Goal: Communication & Community: Participate in discussion

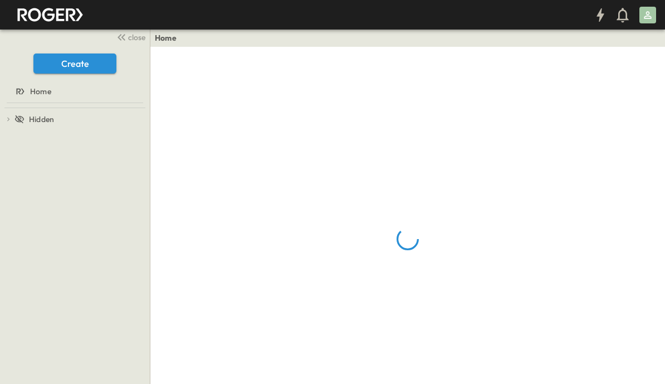
click at [131, 37] on span "close" at bounding box center [136, 37] width 17 height 11
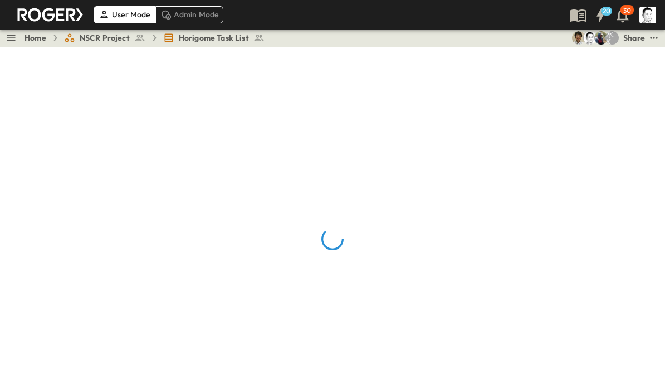
click at [645, 143] on div at bounding box center [332, 239] width 665 height 384
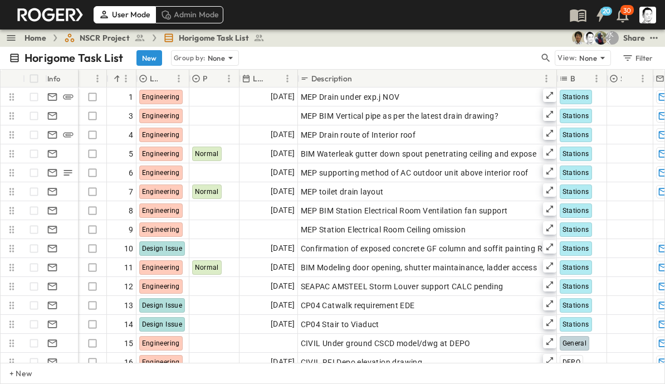
click at [548, 55] on icon "button" at bounding box center [545, 57] width 11 height 11
click at [493, 62] on input "text" at bounding box center [487, 58] width 78 height 16
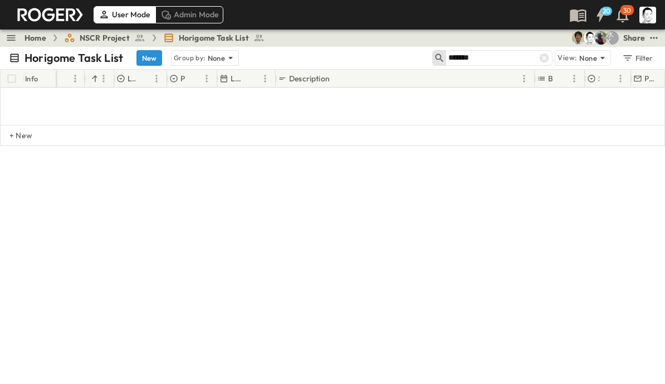
click at [499, 55] on input "*******" at bounding box center [487, 58] width 78 height 16
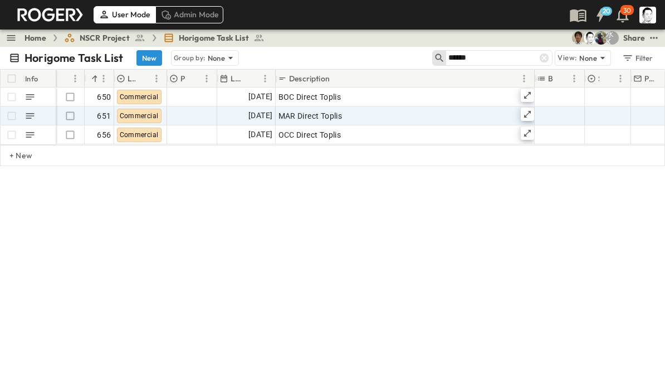
type input "******"
click at [529, 114] on icon at bounding box center [527, 114] width 9 height 9
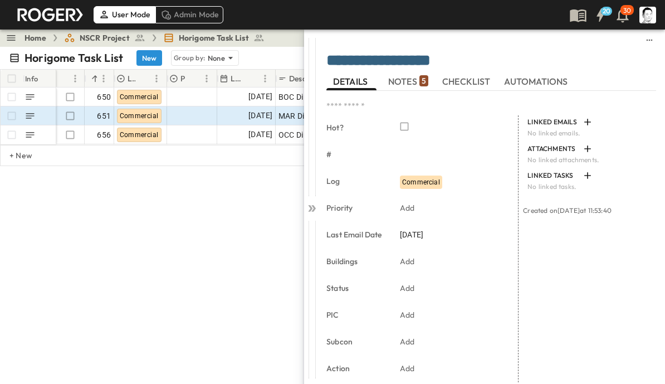
click at [415, 81] on span "NOTES 5" at bounding box center [408, 81] width 40 height 10
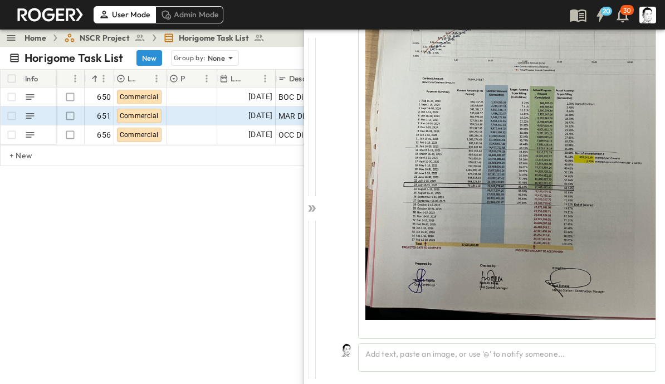
scroll to position [2054, 0]
click at [455, 354] on div "Add text, paste an image, or use '@' to notify someone..." at bounding box center [507, 357] width 298 height 28
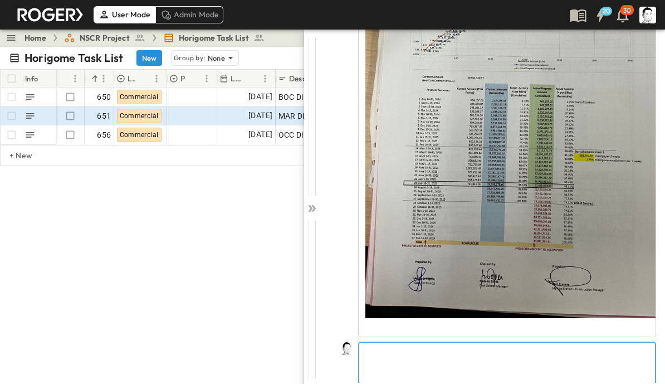
click at [536, 361] on div at bounding box center [507, 367] width 296 height 49
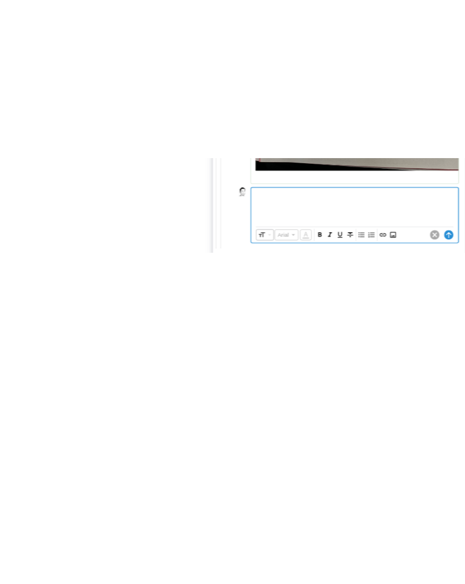
scroll to position [2107, 0]
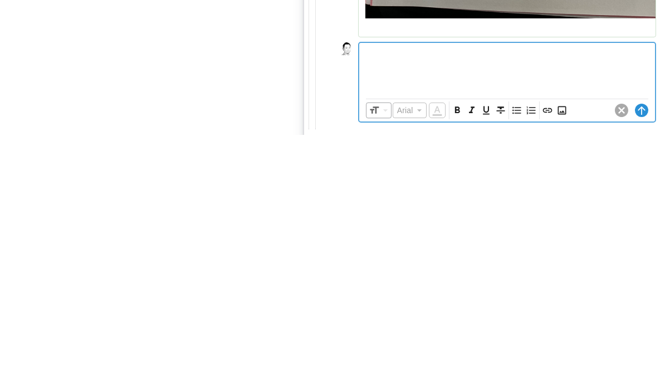
click at [564, 354] on icon "Insert Image" at bounding box center [561, 359] width 11 height 11
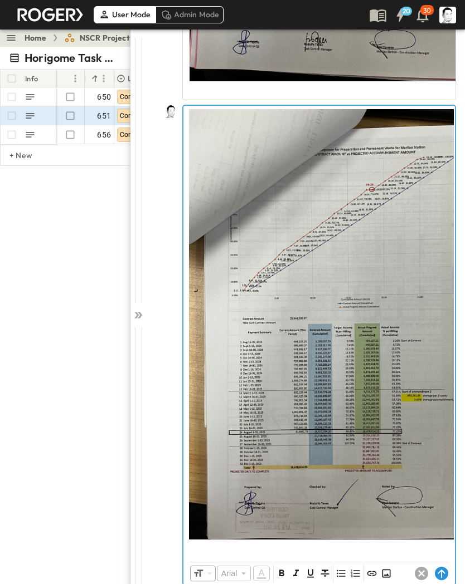
scroll to position [2293, 0]
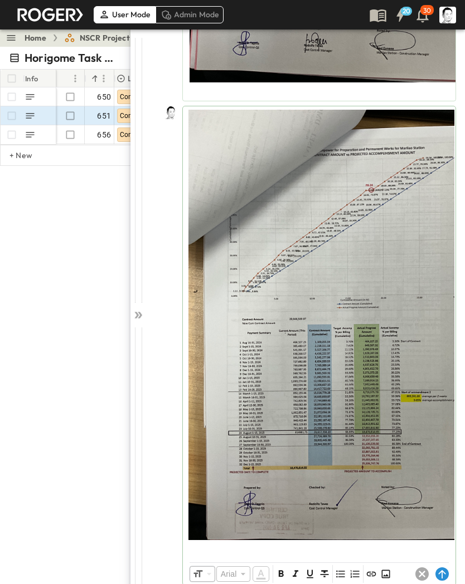
click at [437, 383] on circle at bounding box center [441, 574] width 13 height 13
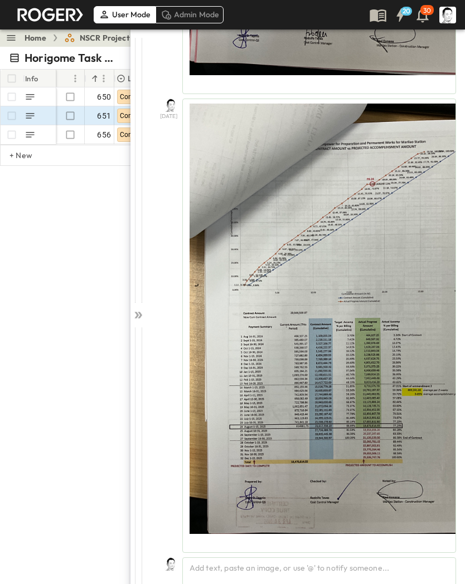
scroll to position [2300, 0]
click at [143, 312] on icon at bounding box center [138, 315] width 11 height 11
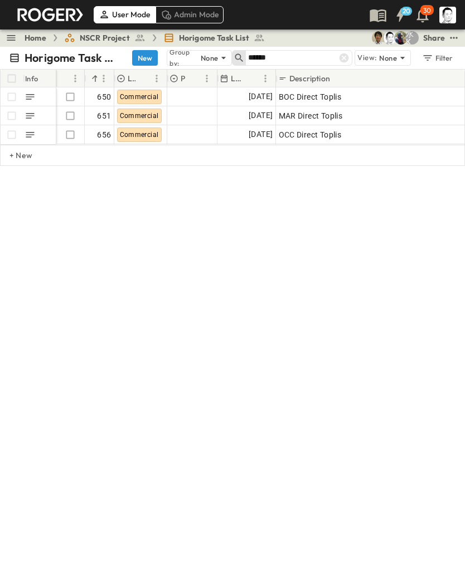
click at [343, 60] on icon at bounding box center [343, 57] width 9 height 9
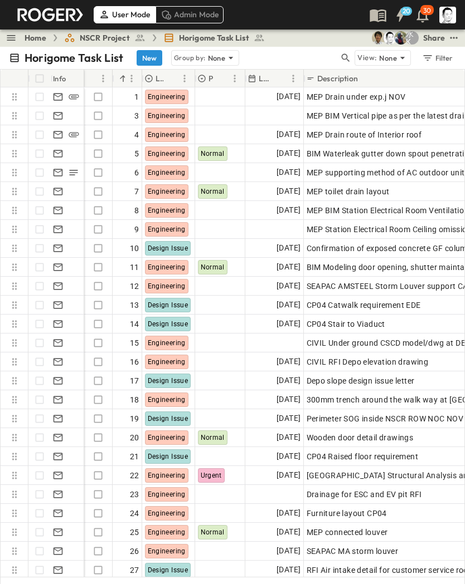
click at [348, 57] on icon "button" at bounding box center [345, 57] width 11 height 11
click at [312, 57] on input "text" at bounding box center [287, 58] width 78 height 16
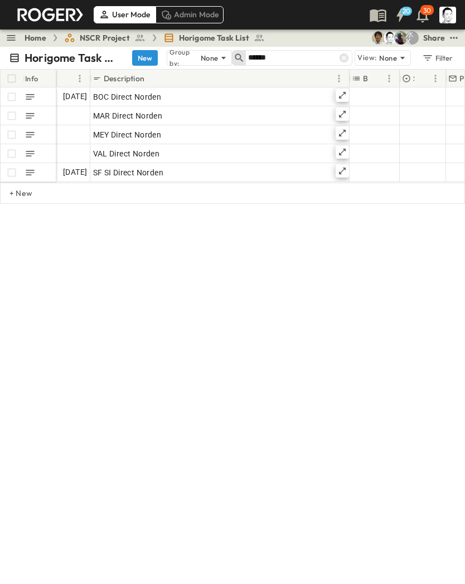
scroll to position [0, 184]
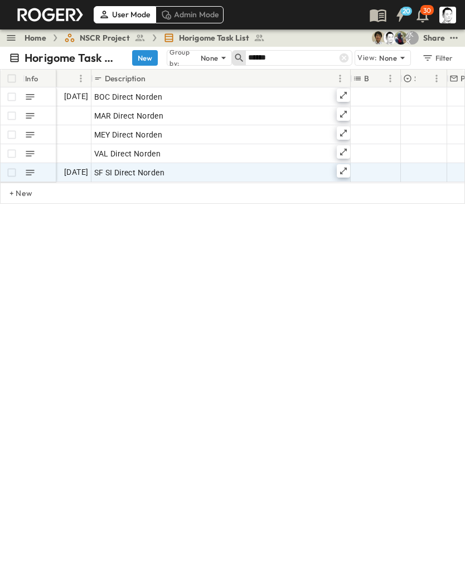
type input "******"
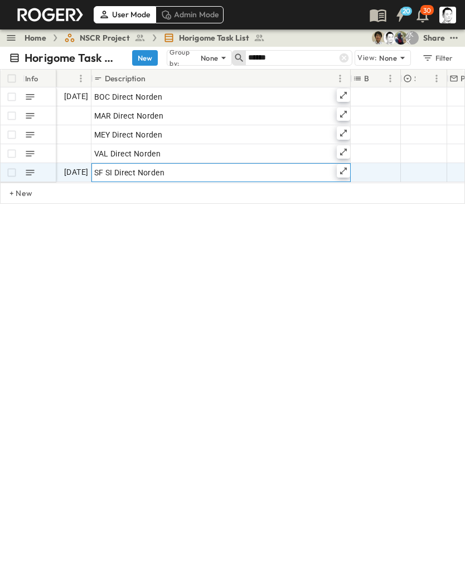
click at [344, 170] on icon at bounding box center [343, 171] width 9 height 9
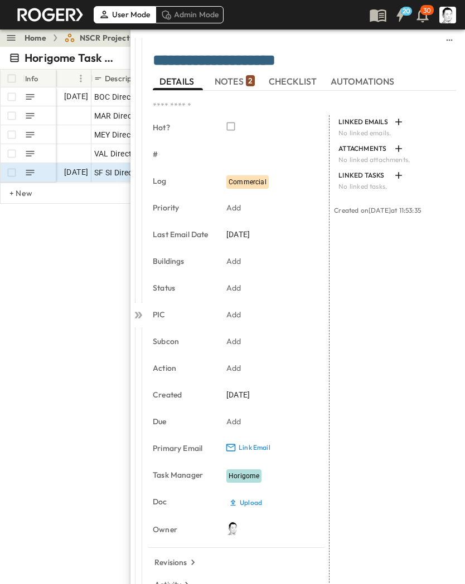
click at [247, 79] on div "2" at bounding box center [250, 80] width 9 height 11
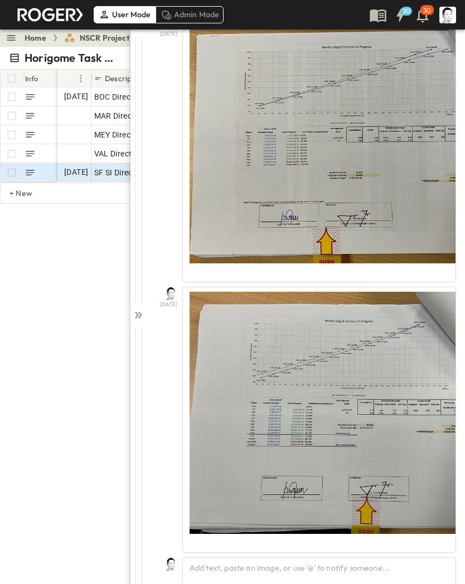
scroll to position [85, 0]
click at [263, 383] on div "Add text, paste an image, or use '@' to notify someone..." at bounding box center [319, 572] width 274 height 28
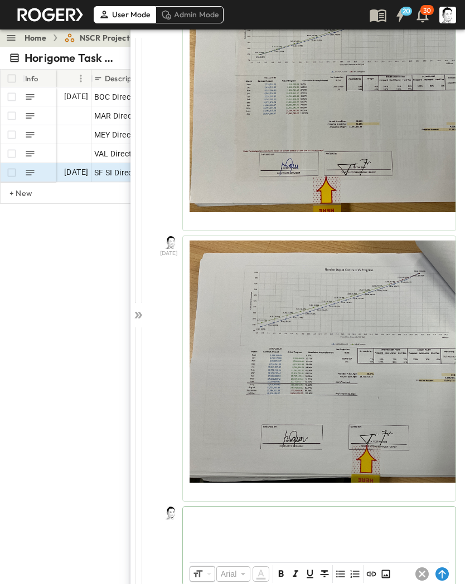
scroll to position [136, 0]
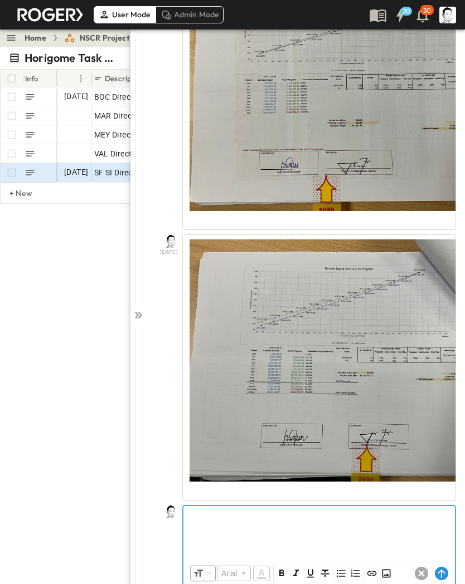
click at [279, 383] on div at bounding box center [318, 530] width 271 height 49
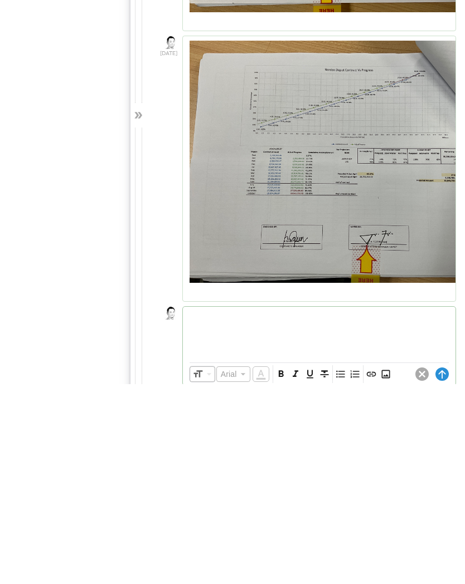
click at [388, 383] on icon "Insert Image" at bounding box center [385, 574] width 11 height 11
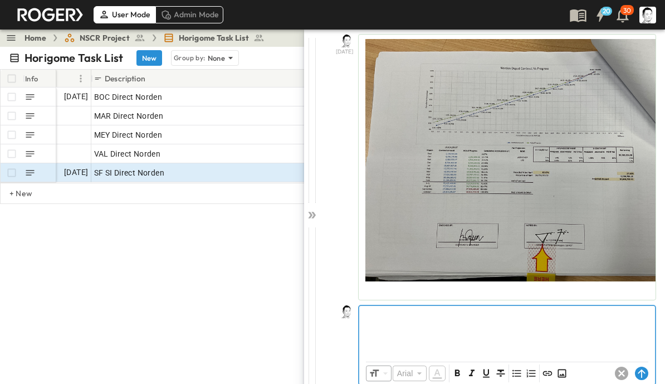
scroll to position [338, 0]
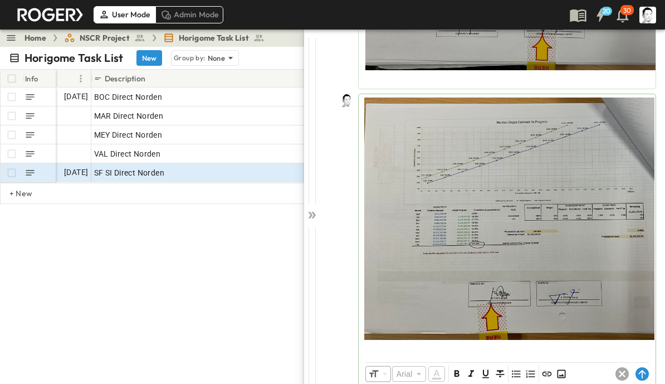
click at [646, 373] on circle at bounding box center [642, 373] width 13 height 13
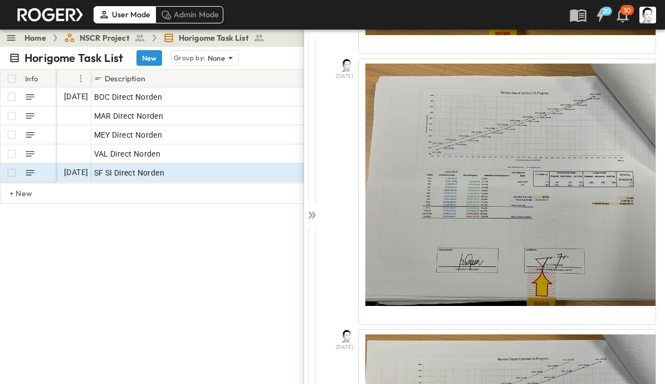
scroll to position [285, 0]
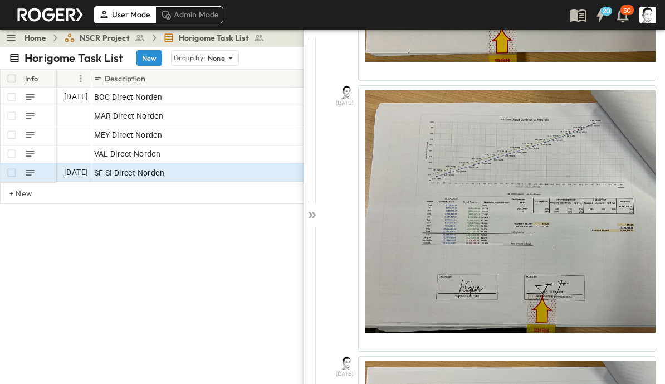
click at [313, 217] on icon at bounding box center [313, 215] width 4 height 7
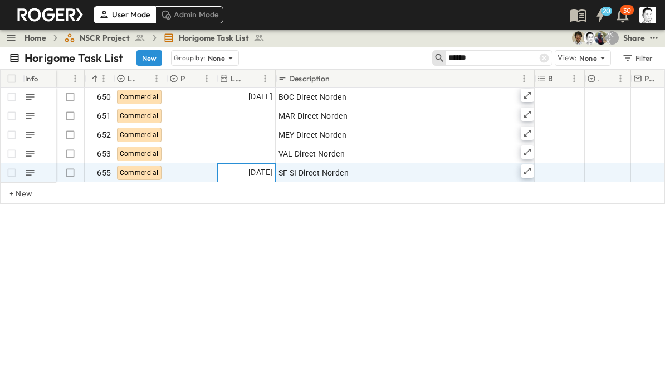
click at [255, 174] on span "[DATE]" at bounding box center [260, 172] width 24 height 13
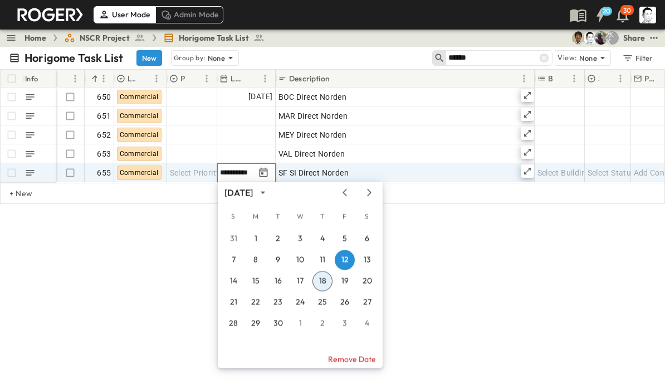
click at [322, 281] on button "18" at bounding box center [323, 281] width 20 height 20
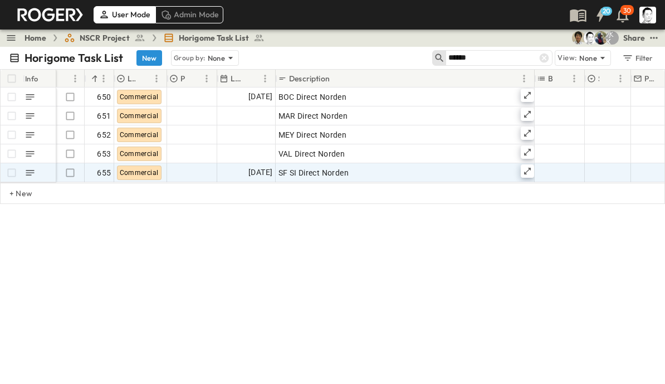
click at [541, 55] on icon at bounding box center [544, 57] width 9 height 9
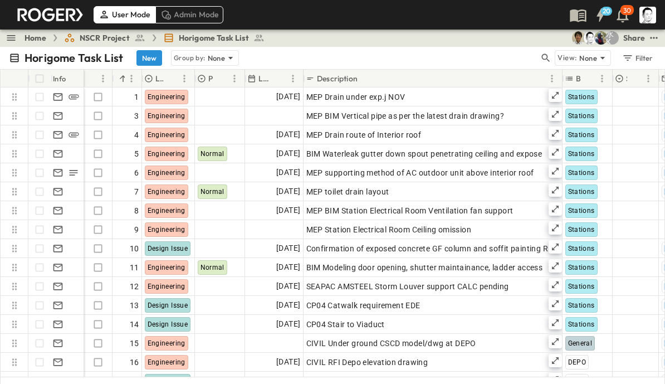
click at [545, 56] on icon "button" at bounding box center [545, 57] width 11 height 11
click at [495, 57] on input "text" at bounding box center [487, 58] width 78 height 16
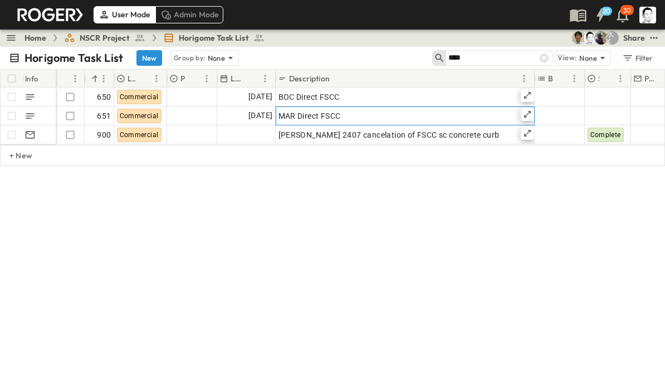
click at [531, 112] on icon at bounding box center [527, 114] width 9 height 9
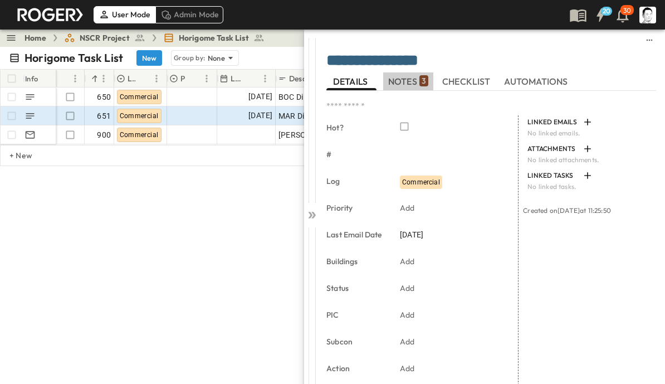
click at [419, 80] on div "3" at bounding box center [423, 80] width 9 height 11
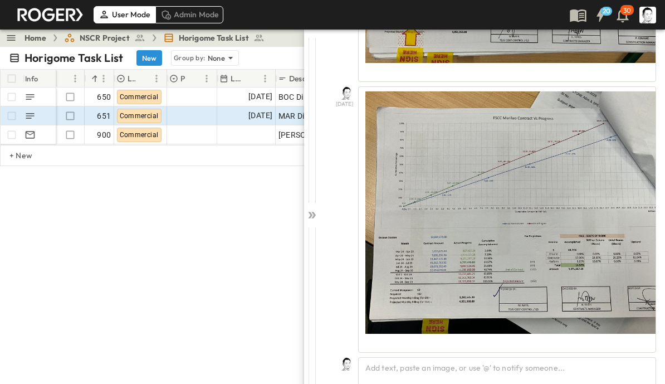
scroll to position [556, 0]
click at [440, 370] on div "Add text, paste an image, or use '@' to notify someone..." at bounding box center [507, 371] width 298 height 28
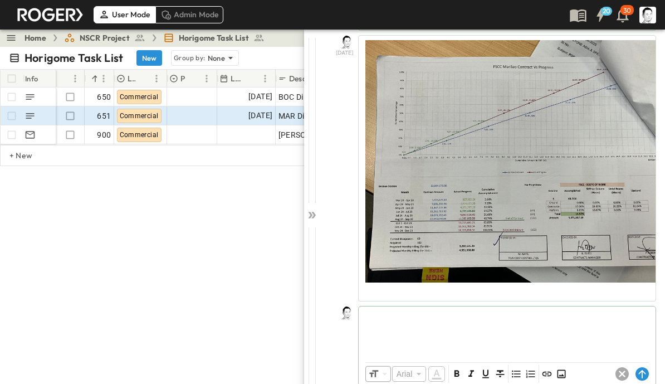
scroll to position [608, 0]
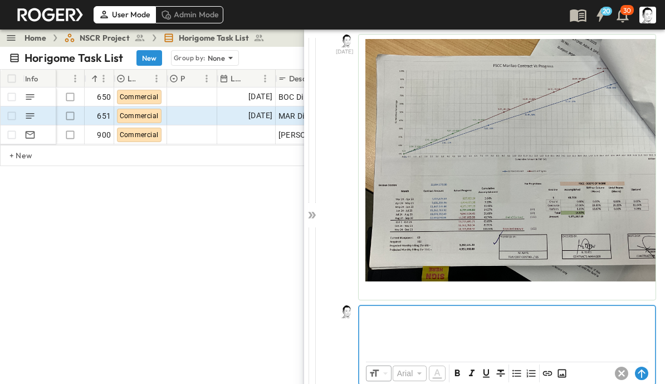
click at [437, 319] on p at bounding box center [507, 314] width 285 height 11
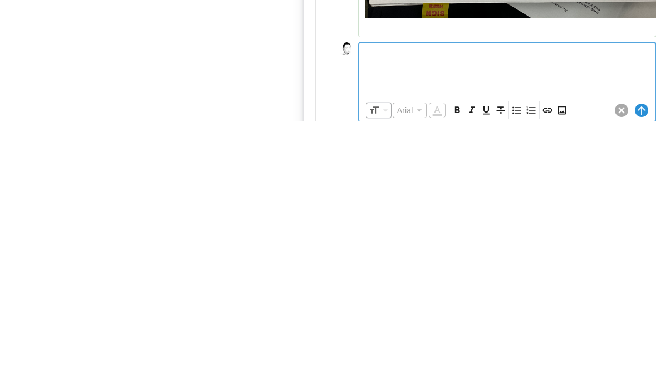
click at [558, 367] on button "Insert Image" at bounding box center [561, 373] width 13 height 13
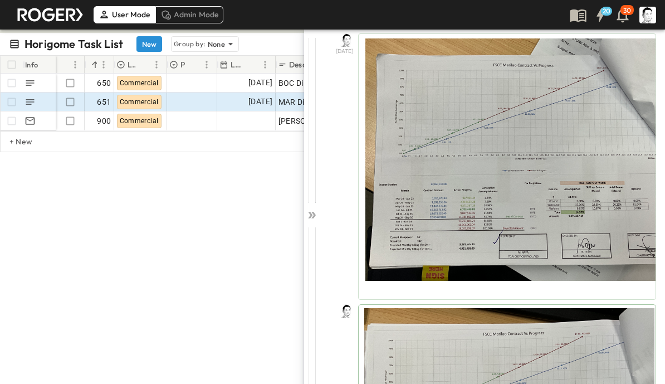
click at [316, 212] on icon at bounding box center [311, 214] width 11 height 11
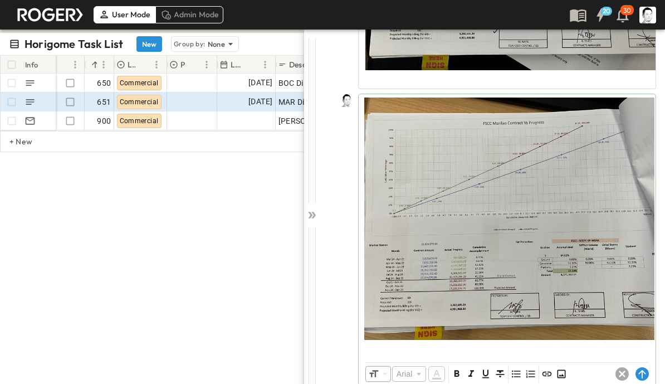
click at [639, 374] on icon at bounding box center [641, 374] width 7 height 8
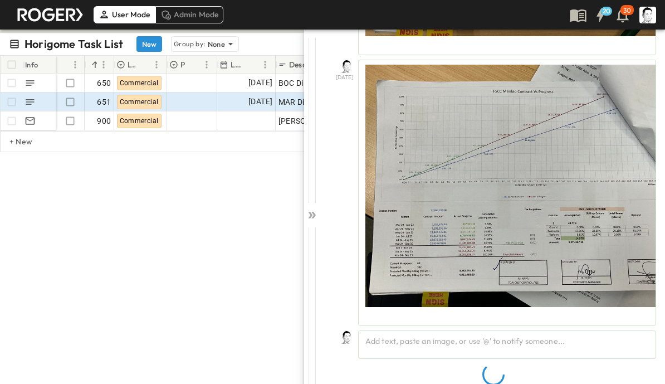
scroll to position [556, 0]
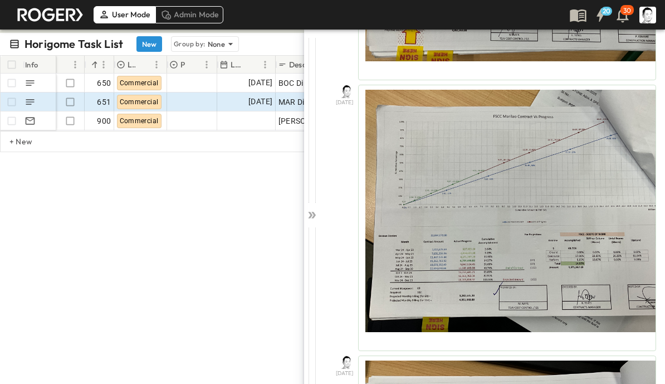
click at [307, 216] on icon at bounding box center [311, 214] width 11 height 11
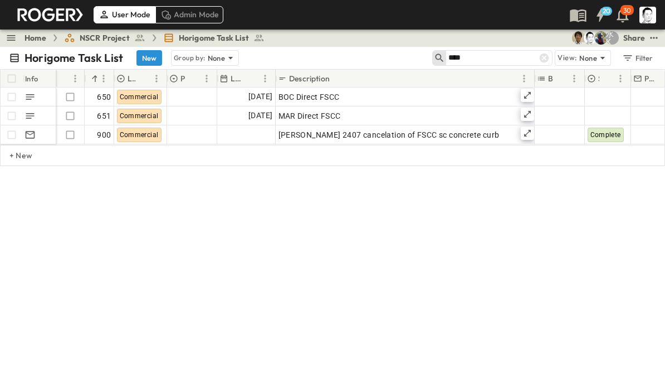
click at [515, 56] on input "****" at bounding box center [487, 58] width 78 height 16
type input "*"
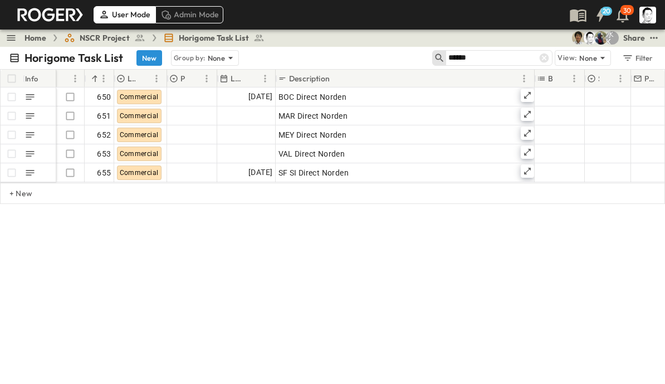
type input "******"
click at [526, 115] on icon at bounding box center [527, 114] width 7 height 7
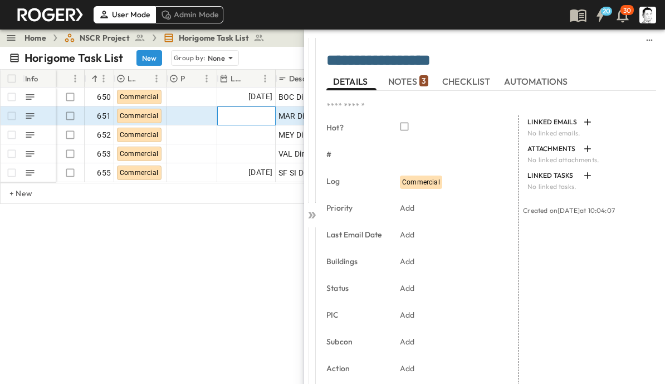
click at [247, 120] on div at bounding box center [246, 116] width 57 height 18
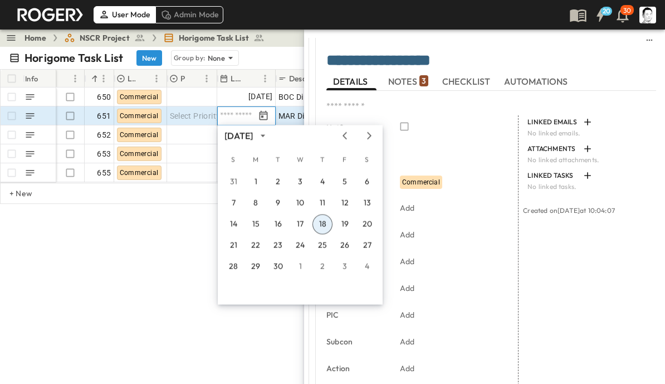
click at [323, 226] on button "18" at bounding box center [323, 224] width 20 height 20
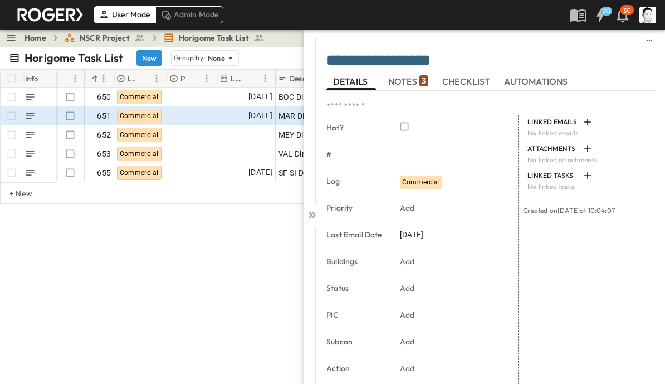
click at [415, 81] on span "NOTES 3" at bounding box center [408, 81] width 40 height 10
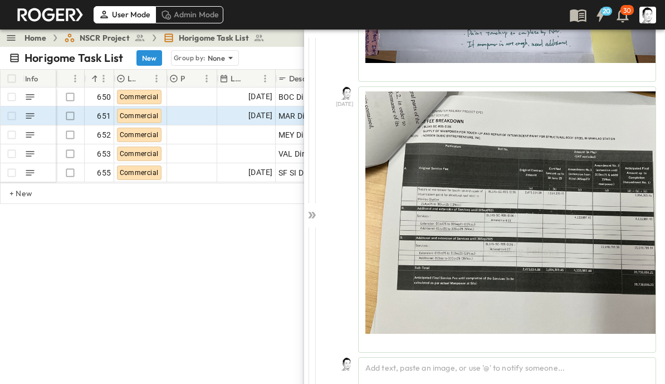
scroll to position [556, 0]
click at [604, 373] on div "Add text, paste an image, or use '@' to notify someone..." at bounding box center [507, 371] width 298 height 28
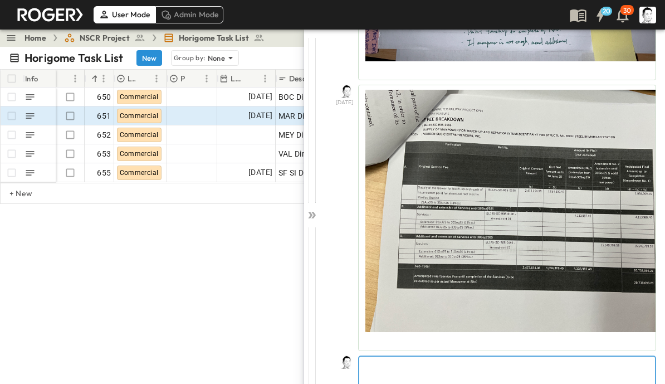
click at [536, 362] on p at bounding box center [507, 365] width 285 height 11
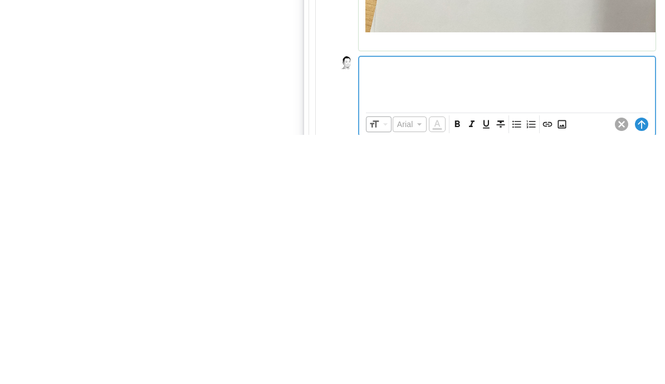
scroll to position [609, 0]
click at [560, 368] on icon "Insert Image" at bounding box center [561, 373] width 11 height 11
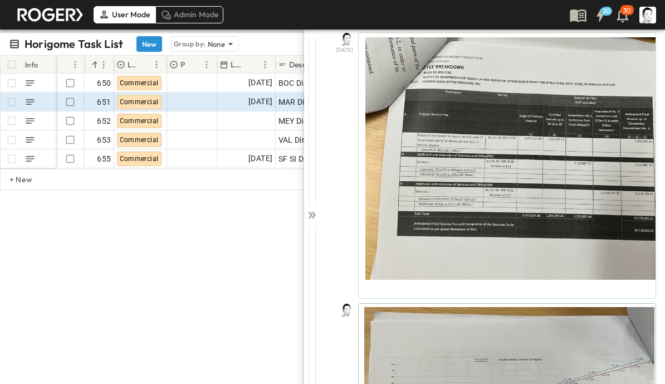
click at [319, 213] on div at bounding box center [312, 213] width 16 height 368
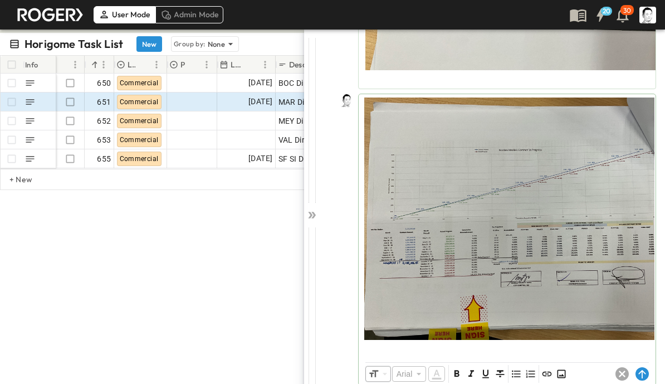
click at [643, 373] on circle at bounding box center [642, 373] width 13 height 13
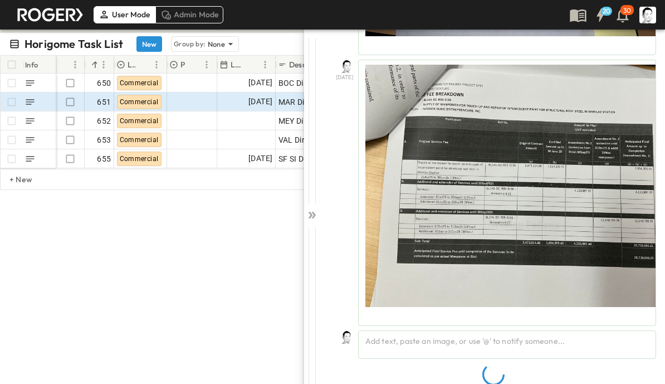
scroll to position [556, 0]
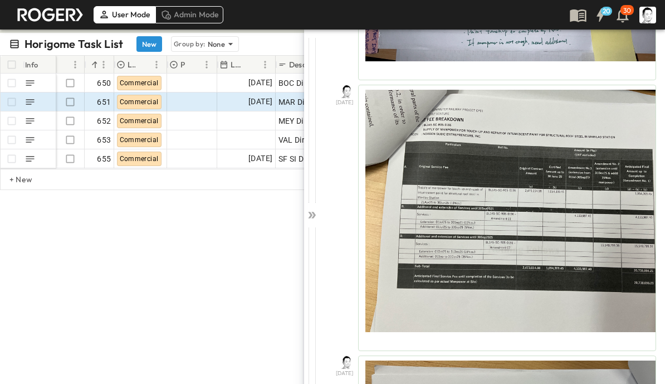
click at [309, 213] on icon at bounding box center [311, 214] width 11 height 11
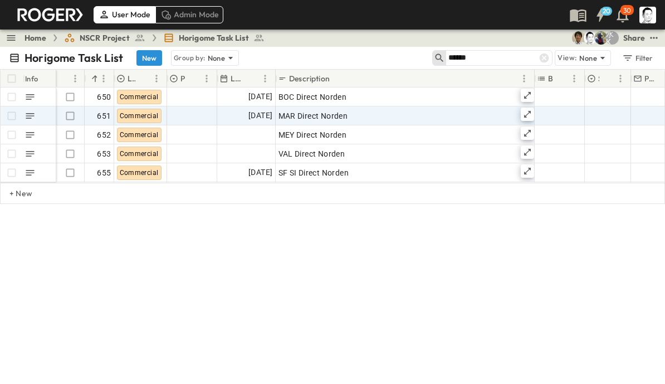
click at [545, 54] on icon at bounding box center [544, 57] width 9 height 9
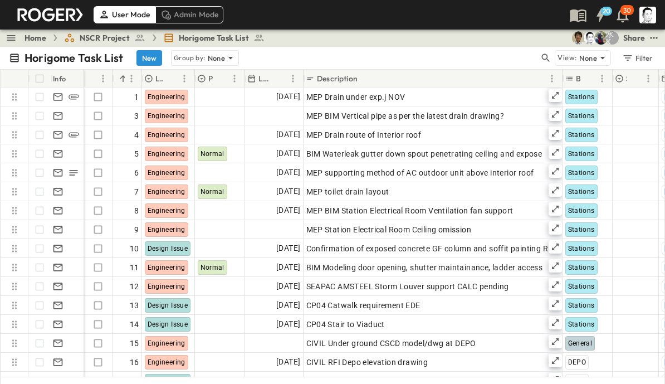
click at [551, 54] on icon "button" at bounding box center [545, 57] width 11 height 11
click at [508, 57] on input "text" at bounding box center [487, 58] width 78 height 16
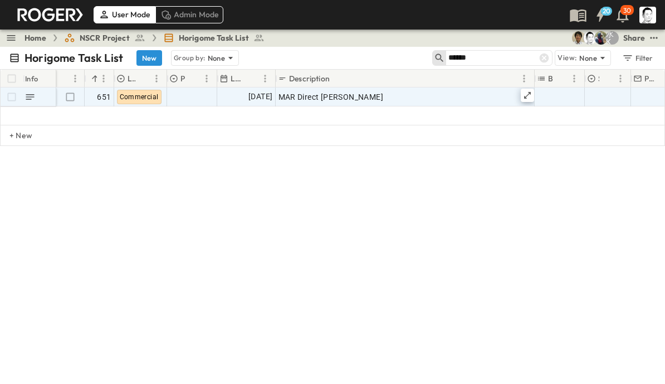
type input "******"
click at [525, 91] on icon at bounding box center [527, 95] width 9 height 9
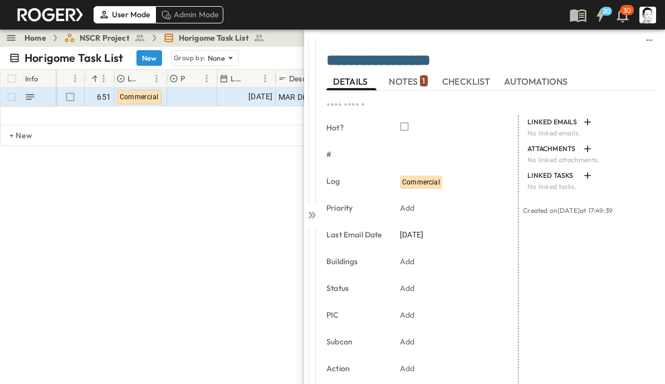
click at [413, 83] on span "NOTES 1" at bounding box center [408, 81] width 38 height 10
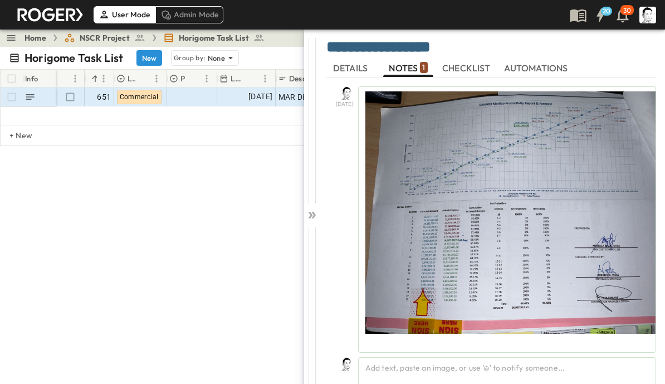
scroll to position [14, 0]
click at [409, 368] on div "Add text, paste an image, or use '@' to notify someone..." at bounding box center [507, 371] width 298 height 28
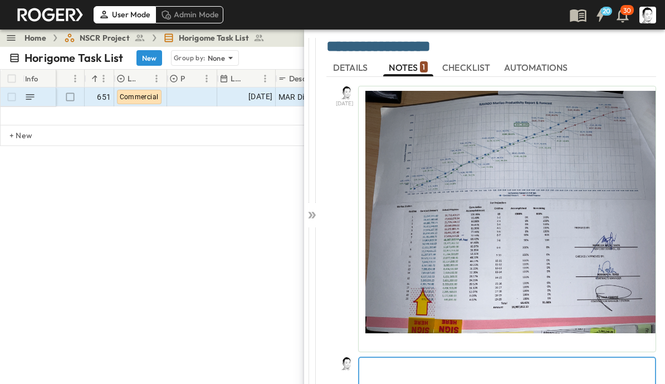
click at [427, 364] on p at bounding box center [507, 366] width 285 height 11
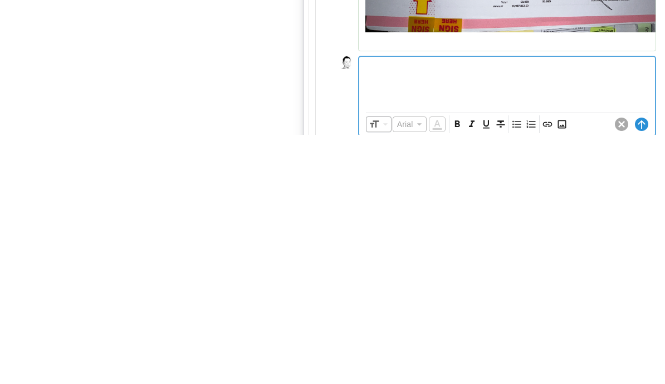
scroll to position [66, 0]
click at [560, 368] on icon "Insert Image" at bounding box center [561, 373] width 11 height 11
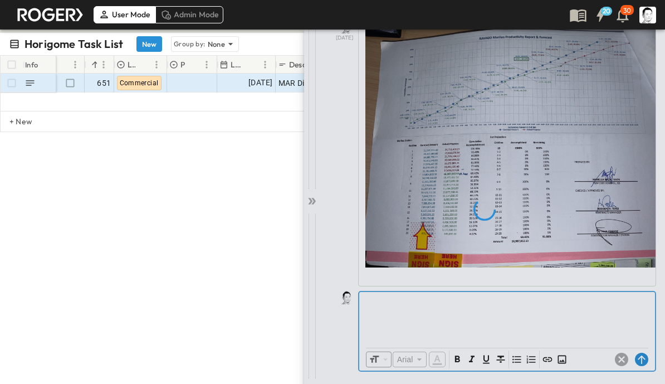
scroll to position [14, 0]
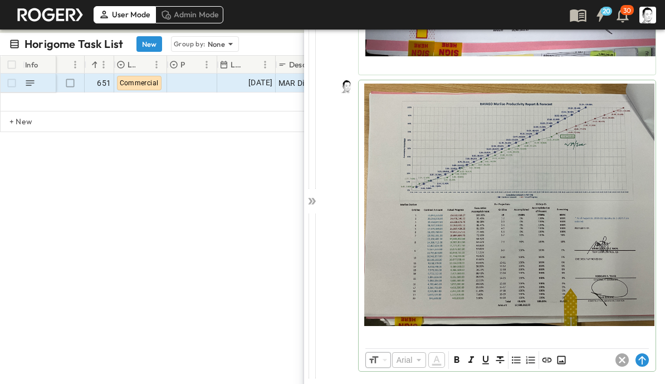
click at [643, 360] on circle at bounding box center [642, 359] width 13 height 13
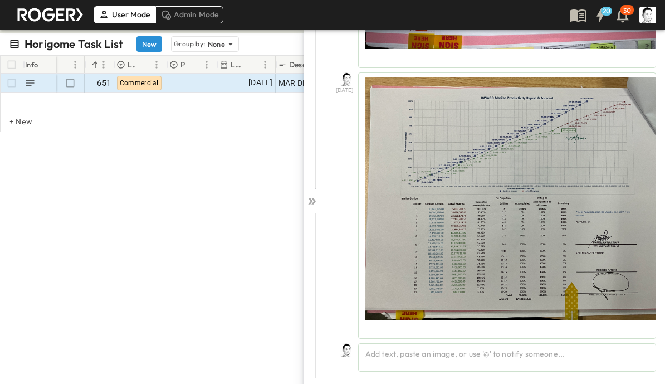
scroll to position [285, 0]
click at [315, 203] on icon at bounding box center [311, 201] width 11 height 11
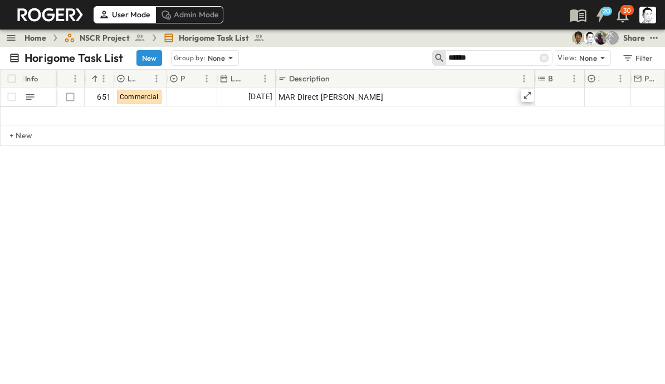
click at [544, 62] on icon at bounding box center [544, 57] width 9 height 9
